Goal: Find specific page/section: Find specific page/section

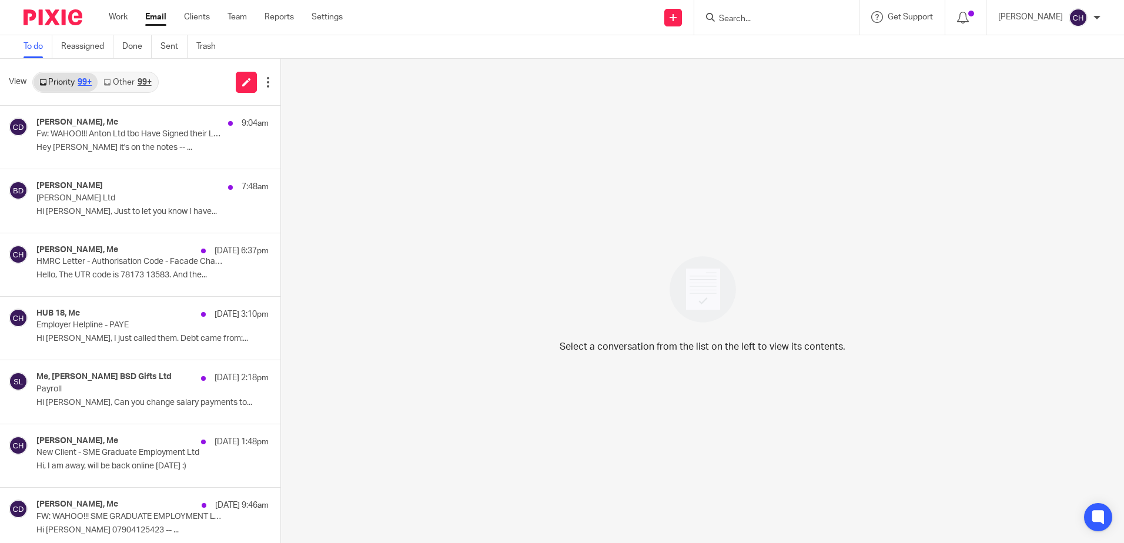
click at [789, 17] on input "Search" at bounding box center [771, 19] width 106 height 11
type input "facade"
click at [772, 43] on link at bounding box center [814, 55] width 199 height 36
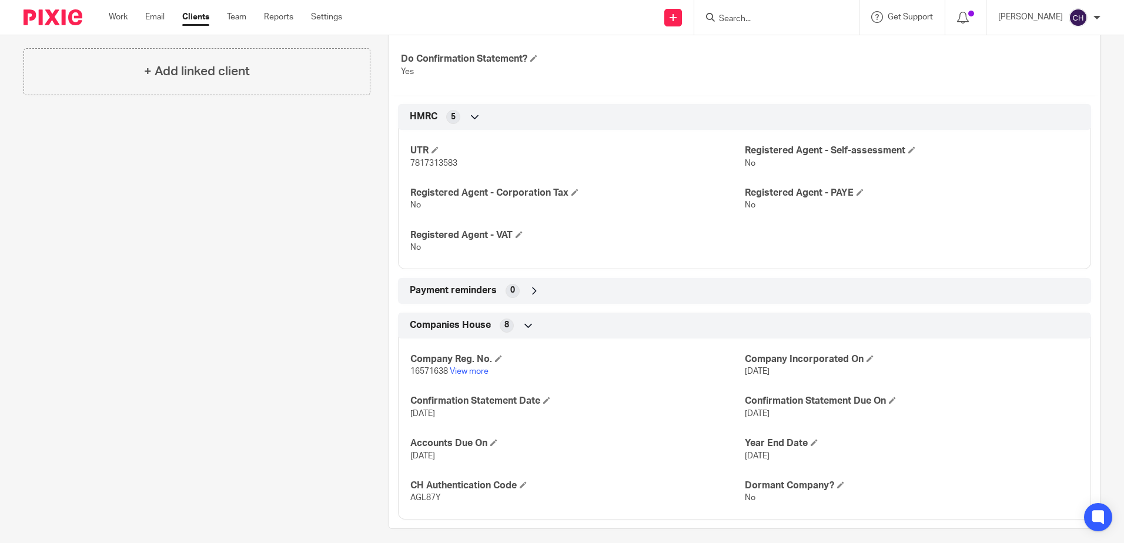
scroll to position [499, 0]
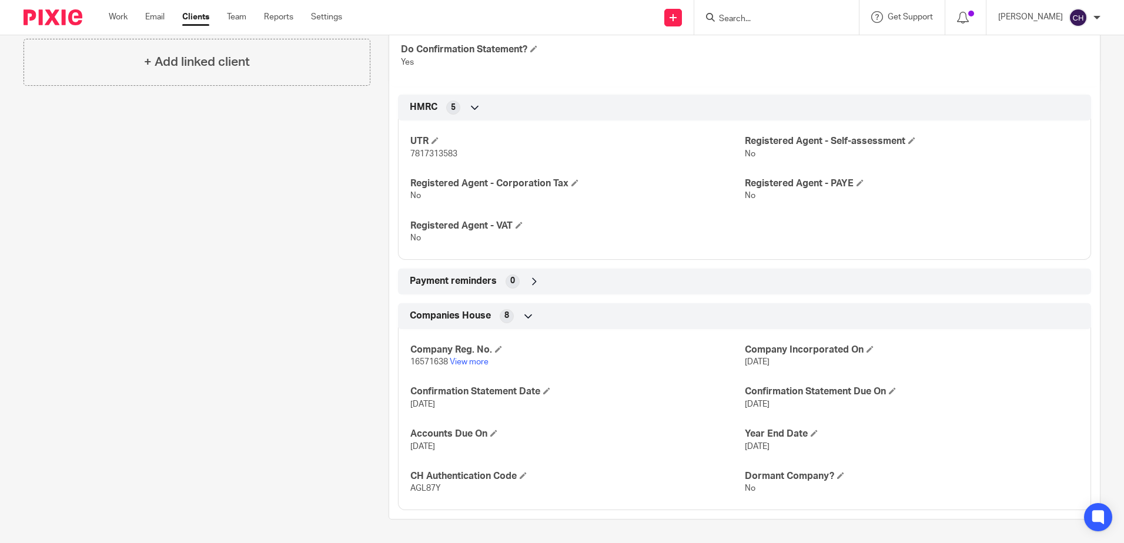
drag, startPoint x: 156, startPoint y: 266, endPoint x: 149, endPoint y: 140, distance: 125.4
click at [156, 264] on div "Client contacts [PERSON_NAME] (Director) [EMAIL_ADDRESS][DOMAIN_NAME] Edit cont…" at bounding box center [187, 72] width 365 height 893
